Goal: Find specific page/section: Find specific page/section

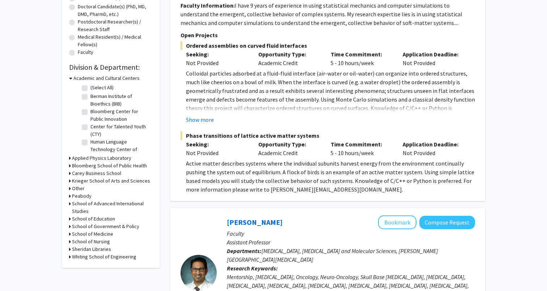
scroll to position [178, 0]
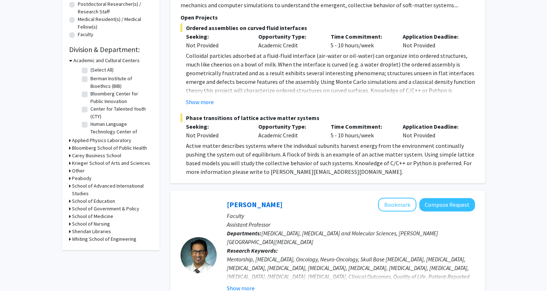
click at [104, 154] on h3 "Carey Business School" at bounding box center [96, 156] width 49 height 8
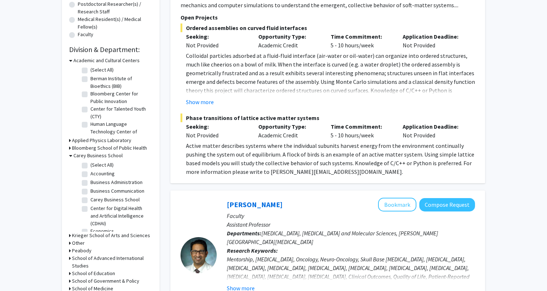
click at [102, 163] on label "(Select All)" at bounding box center [101, 165] width 23 height 8
click at [95, 163] on input "(Select All)" at bounding box center [92, 163] width 5 height 5
checkbox input "true"
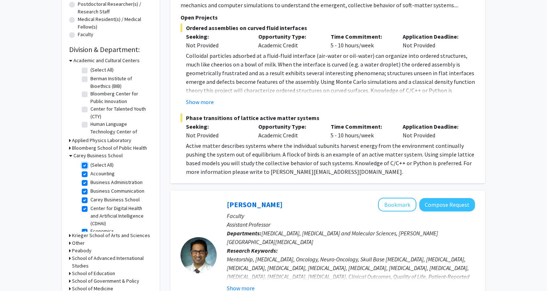
checkbox input "true"
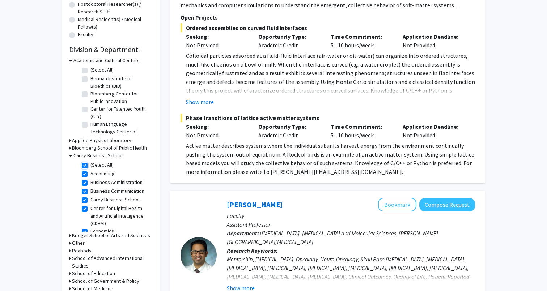
checkbox input "true"
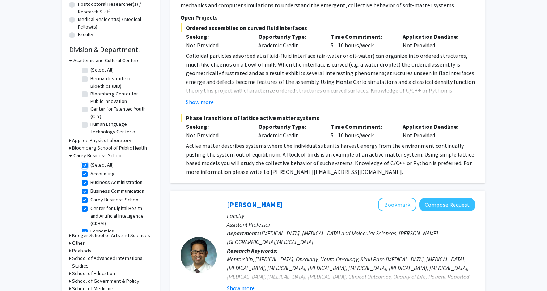
checkbox input "true"
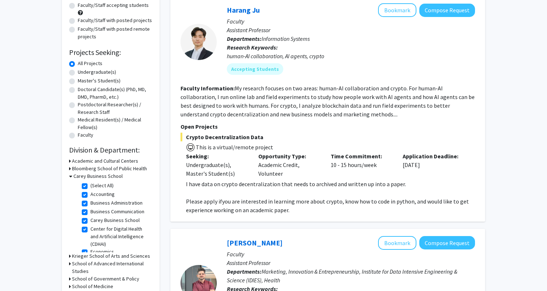
scroll to position [77, 0]
click at [111, 159] on h3 "Academic and Cultural Centers" at bounding box center [105, 161] width 66 height 8
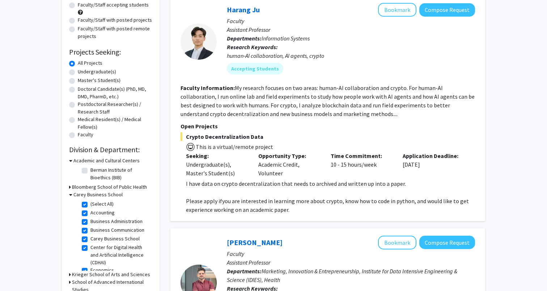
click at [111, 159] on h3 "Academic and Cultural Centers" at bounding box center [106, 161] width 66 height 8
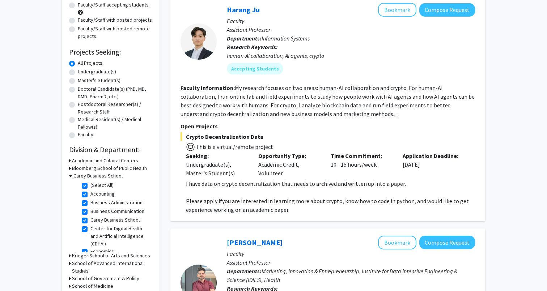
click at [107, 169] on h3 "Bloomberg School of Public Health" at bounding box center [109, 169] width 75 height 8
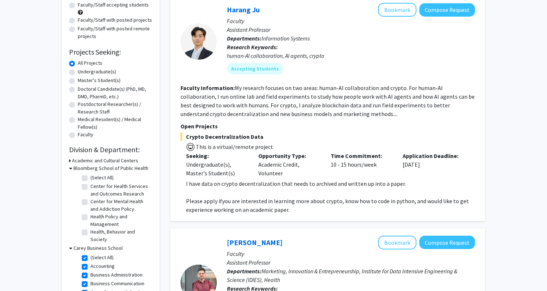
click at [118, 171] on h3 "Bloomberg School of Public Health" at bounding box center [110, 169] width 75 height 8
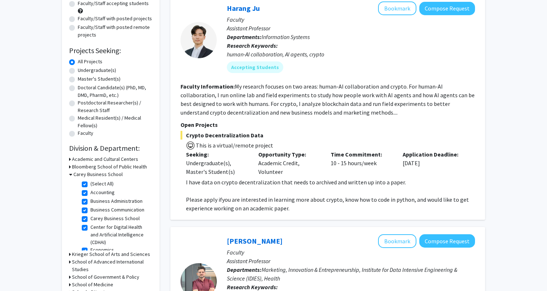
scroll to position [0, 0]
